Goal: Obtain resource: Download file/media

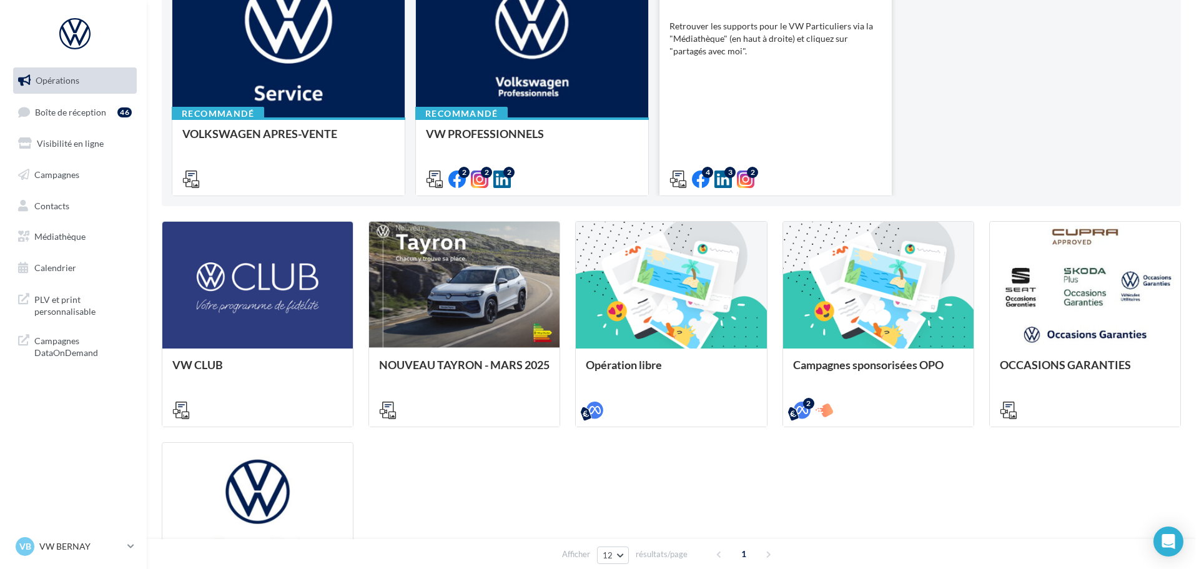
scroll to position [187, 0]
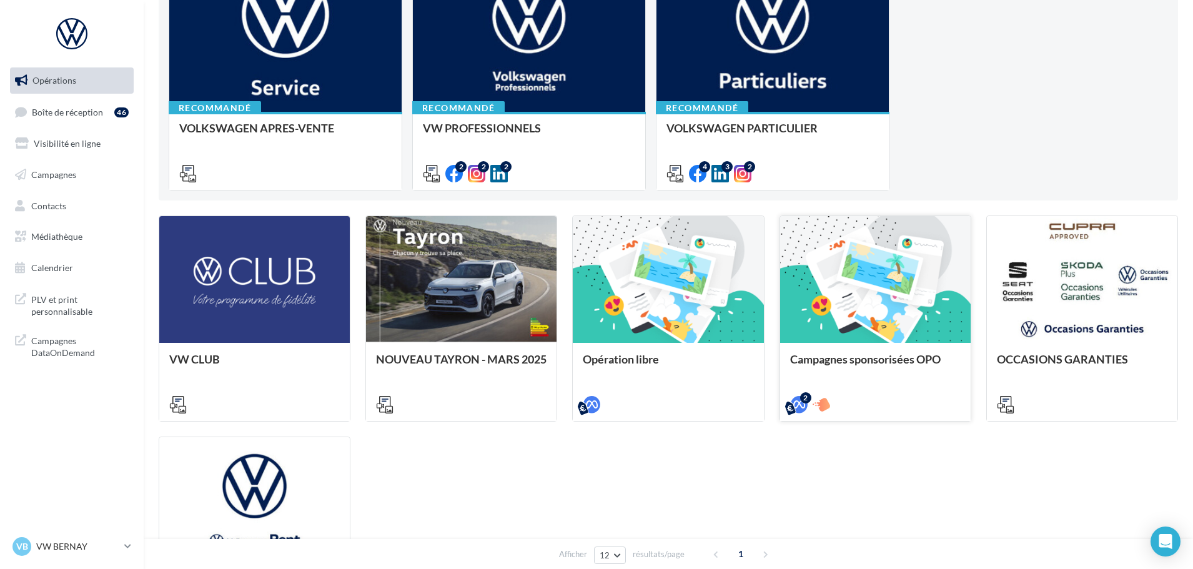
click at [892, 310] on div at bounding box center [875, 280] width 190 height 128
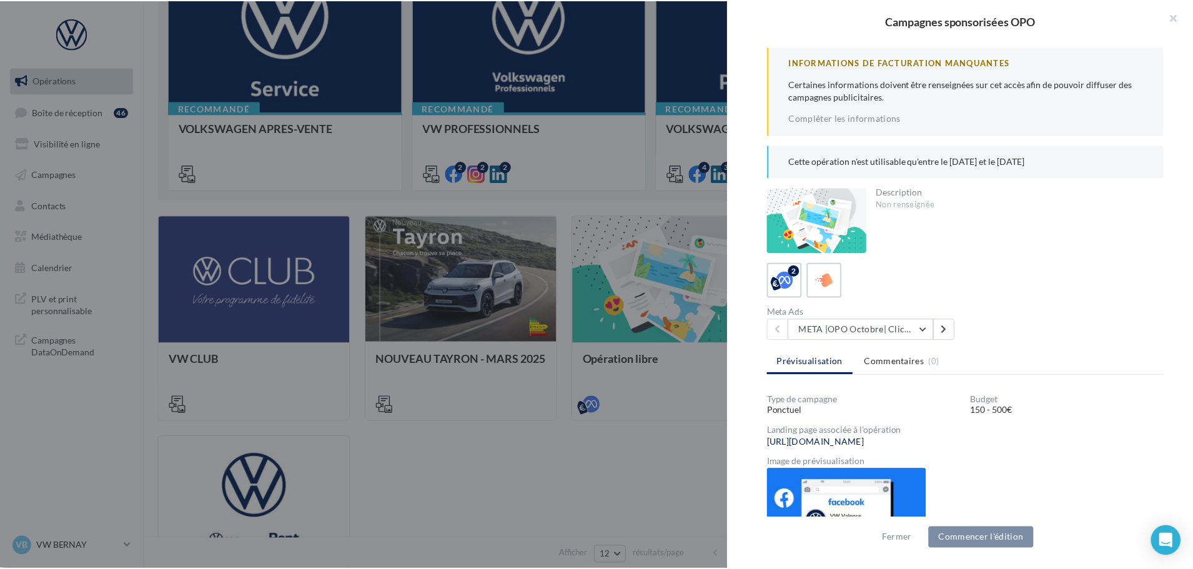
scroll to position [229, 0]
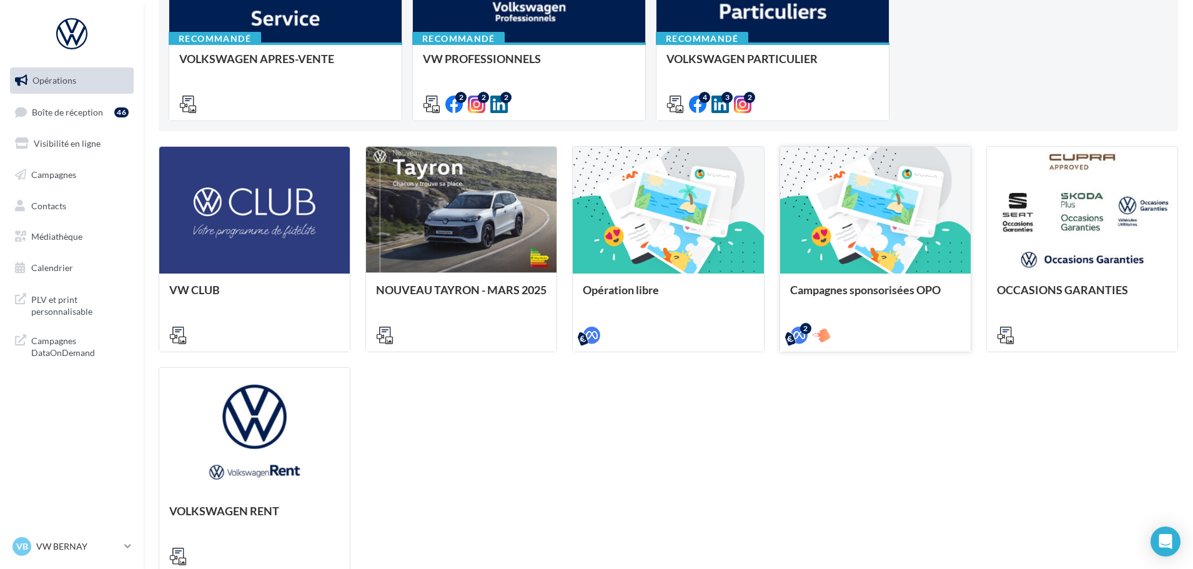
scroll to position [365, 0]
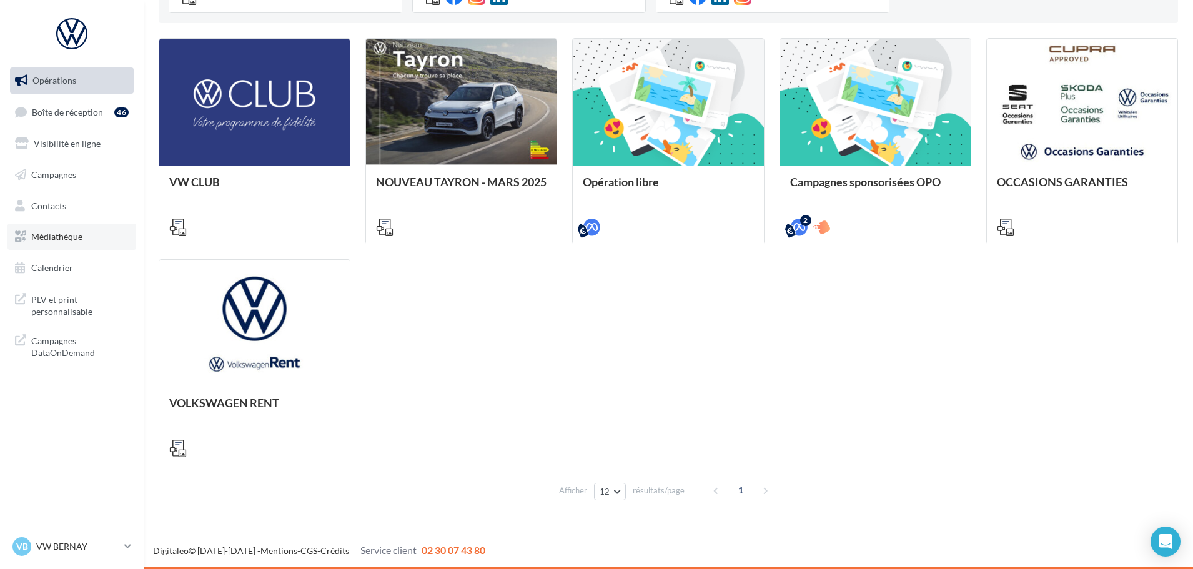
click at [72, 230] on link "Médiathèque" at bounding box center [71, 237] width 129 height 26
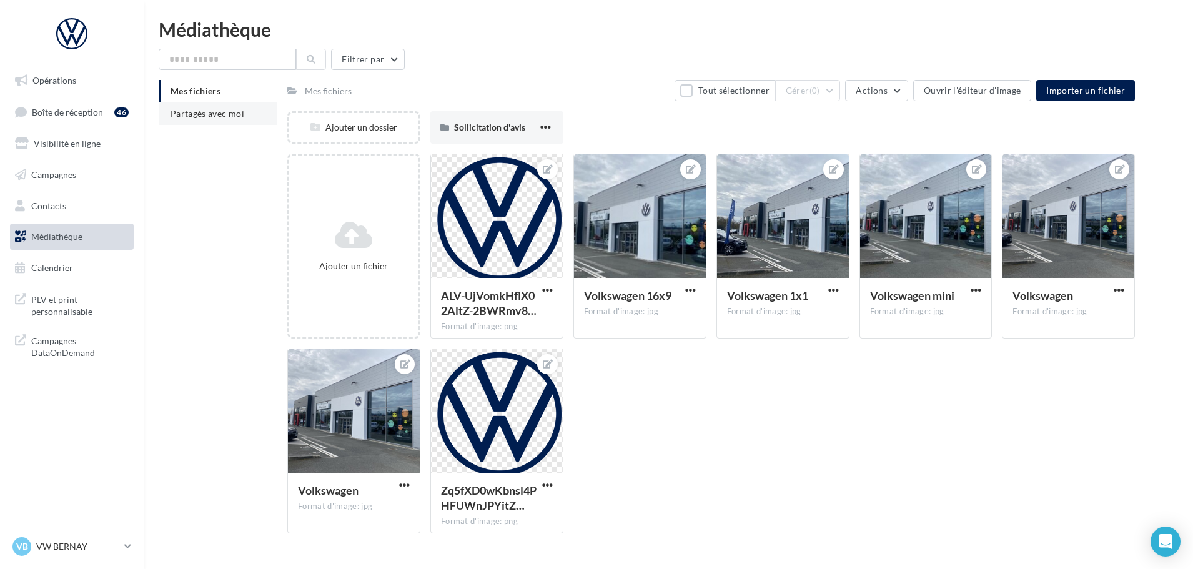
click at [206, 111] on span "Partagés avec moi" at bounding box center [207, 113] width 74 height 11
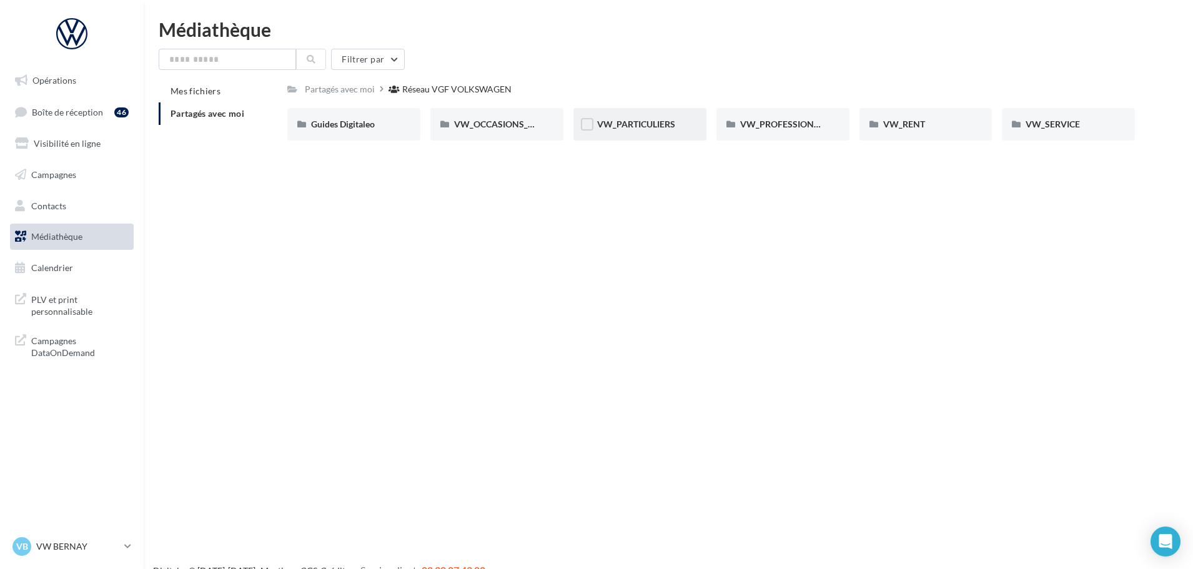
click at [641, 123] on span "VW_PARTICULIERS" at bounding box center [636, 124] width 78 height 11
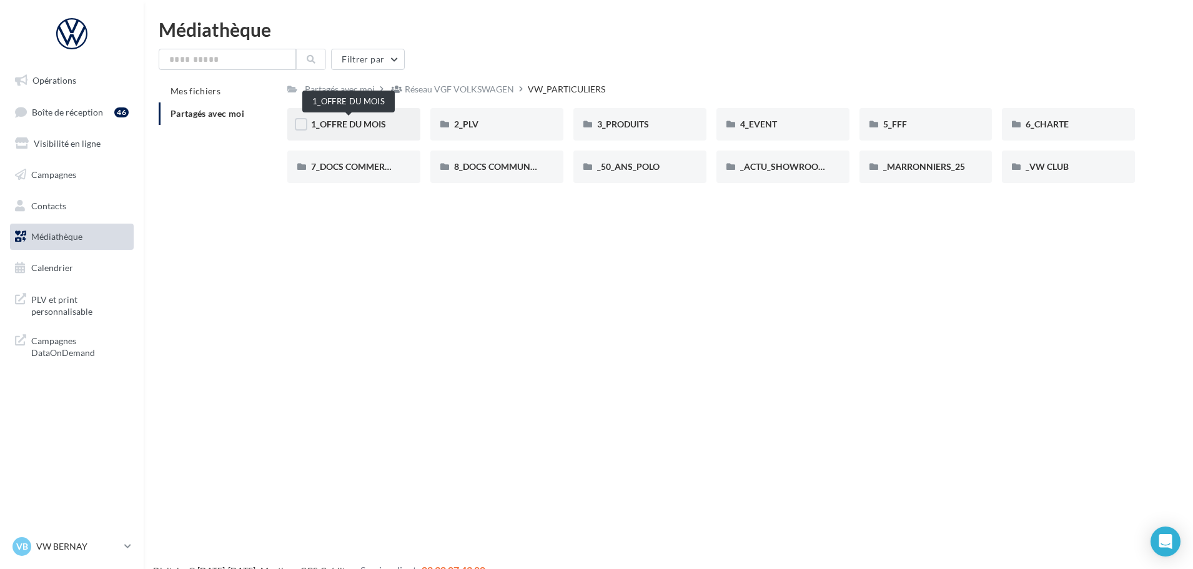
click at [365, 124] on span "1_OFFRE DU MOIS" at bounding box center [348, 124] width 75 height 11
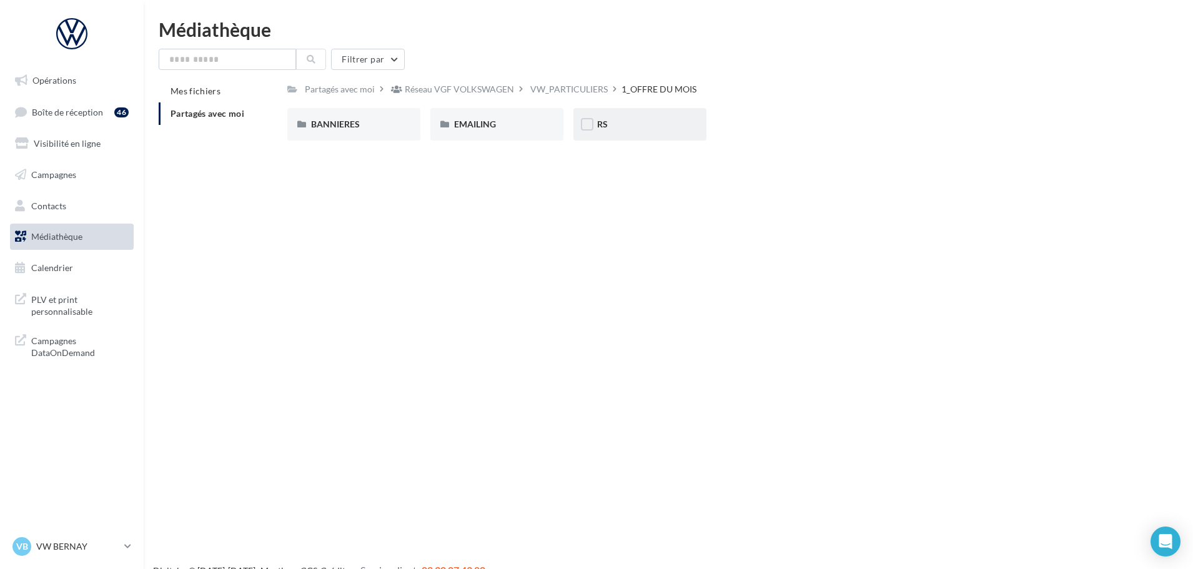
click at [624, 116] on div "RS" at bounding box center [639, 124] width 133 height 32
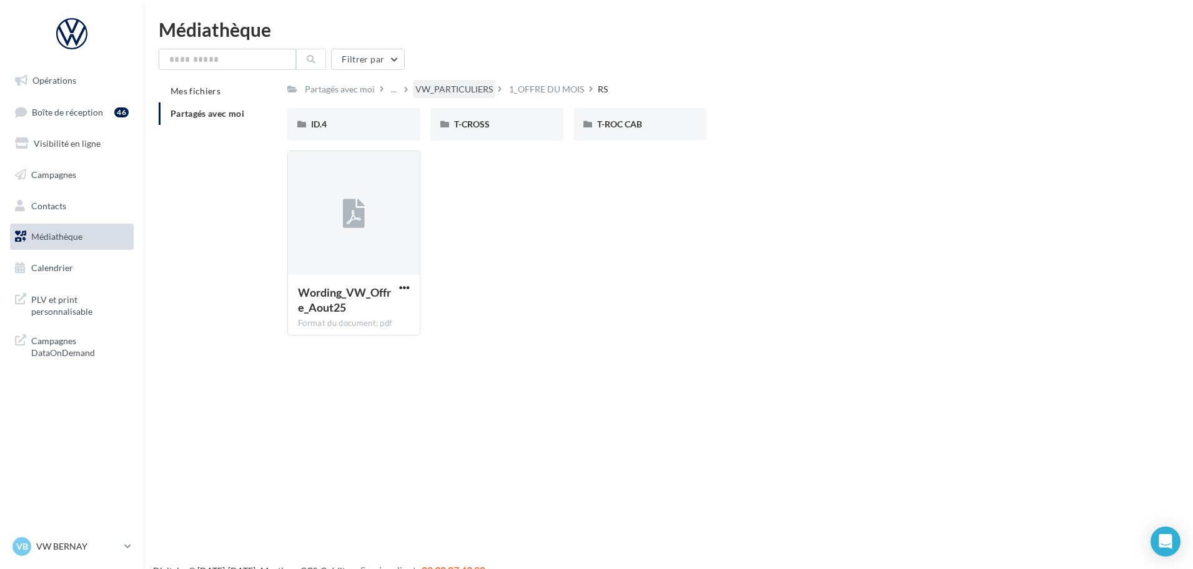
click at [477, 90] on div "VW_PARTICULIERS" at bounding box center [453, 89] width 77 height 12
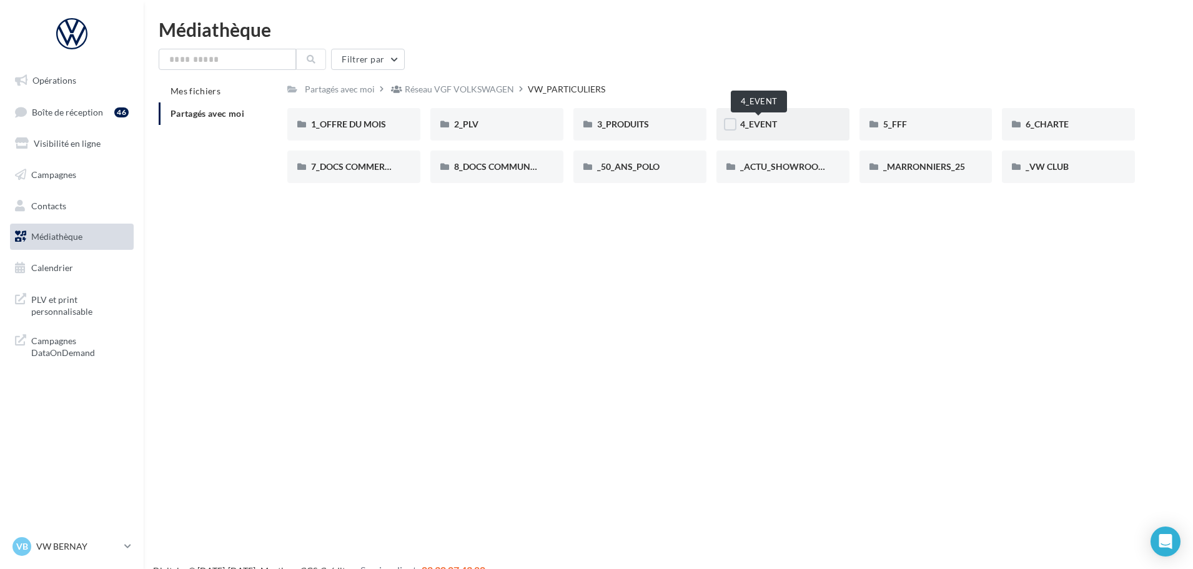
click at [760, 125] on span "4_EVENT" at bounding box center [758, 124] width 37 height 11
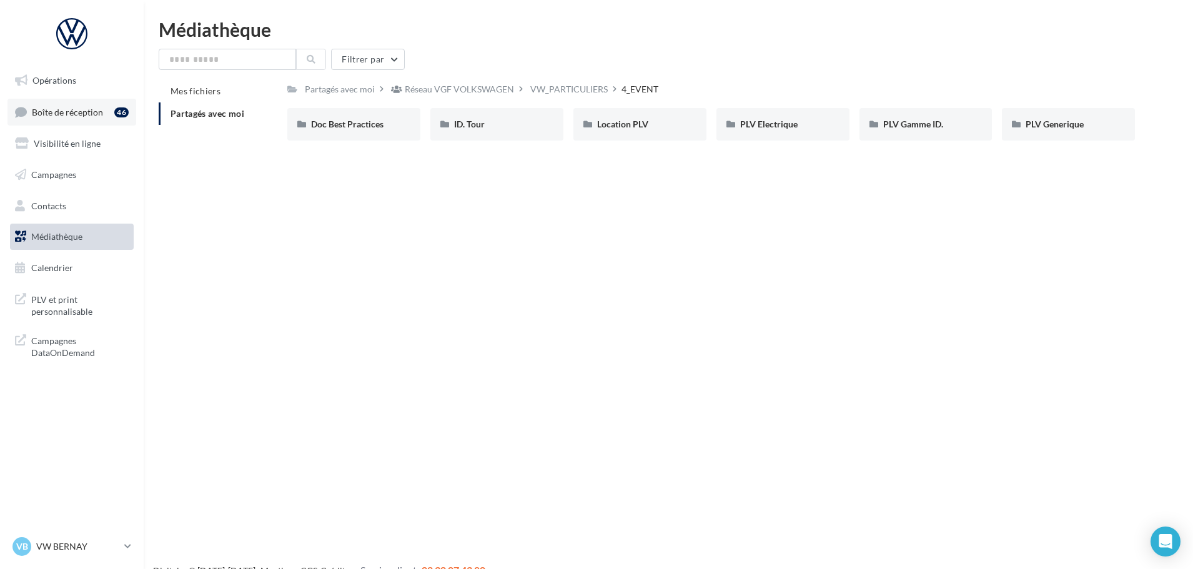
click at [36, 116] on span "Boîte de réception" at bounding box center [67, 111] width 71 height 11
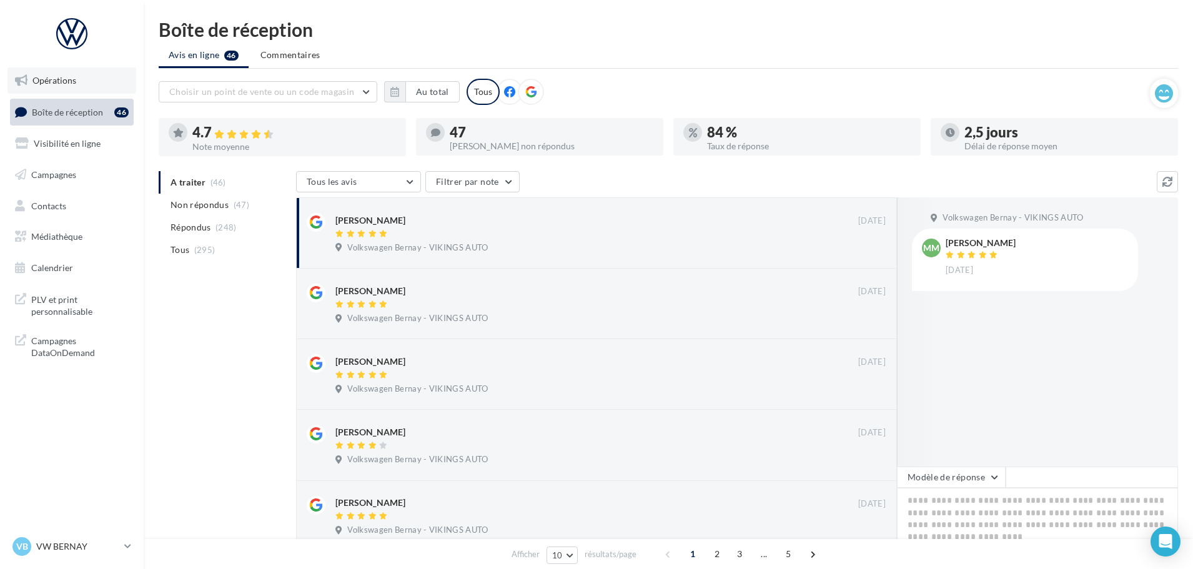
click at [76, 80] on link "Opérations" at bounding box center [71, 80] width 129 height 26
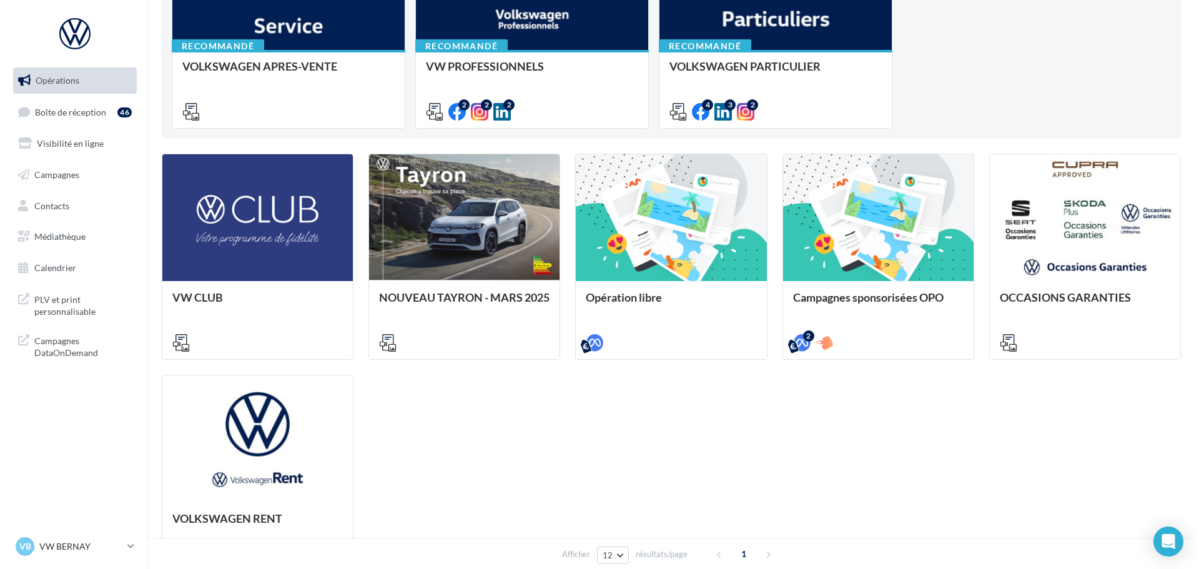
scroll to position [240, 0]
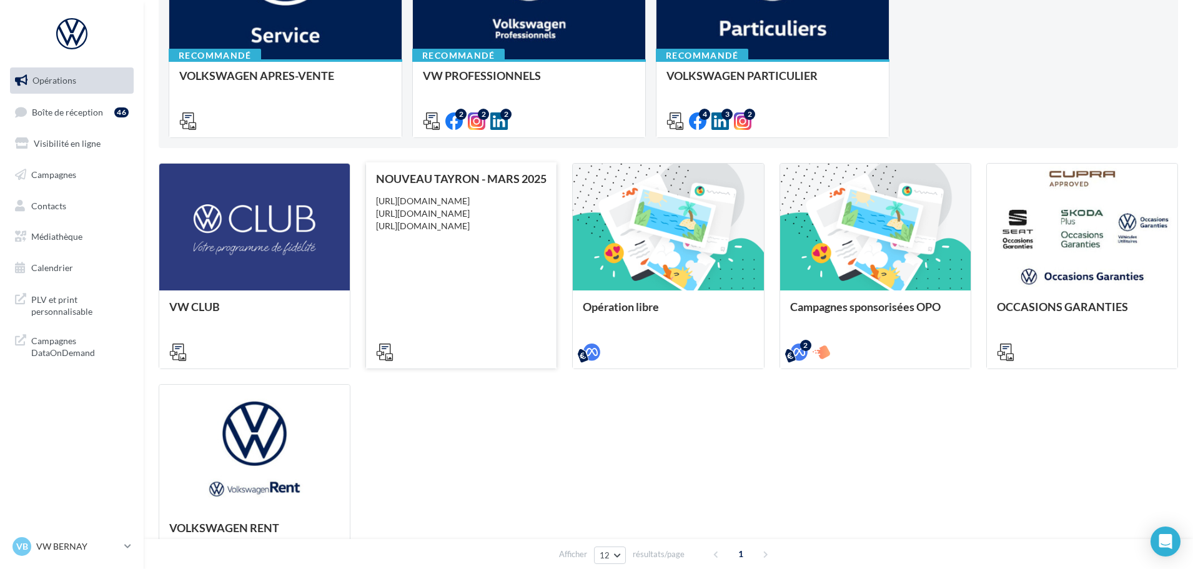
click at [523, 322] on div "NOUVEAU TAYRON - MARS 2025 [URL][DOMAIN_NAME] [URL][DOMAIN_NAME] [URL][DOMAIN_N…" at bounding box center [461, 264] width 170 height 185
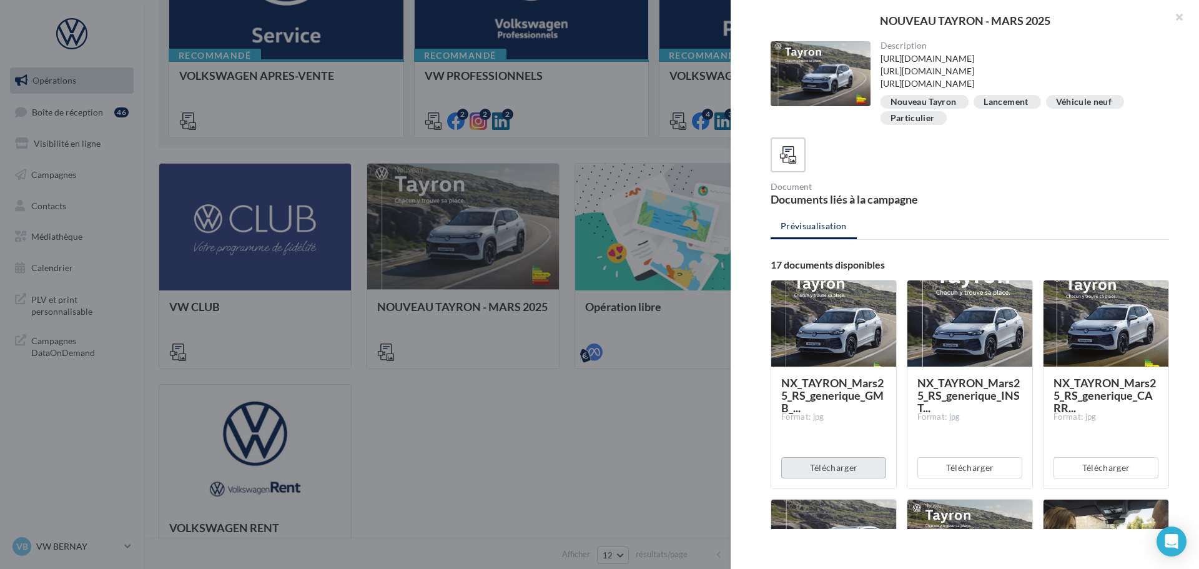
click at [855, 460] on button "Télécharger" at bounding box center [833, 467] width 105 height 21
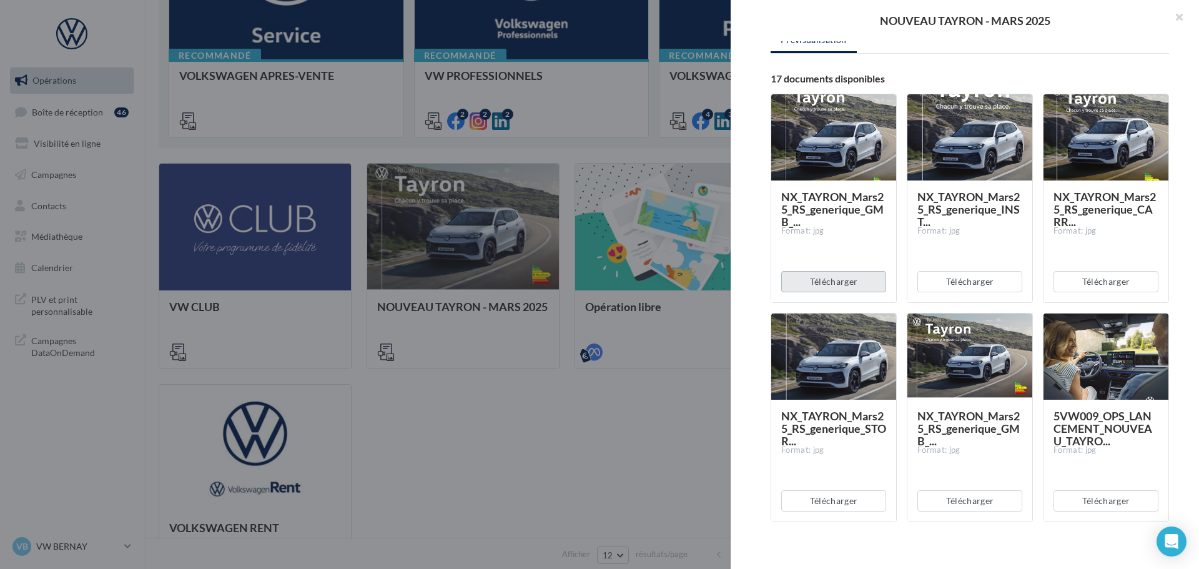
scroll to position [187, 0]
